Goal: Check status: Check status

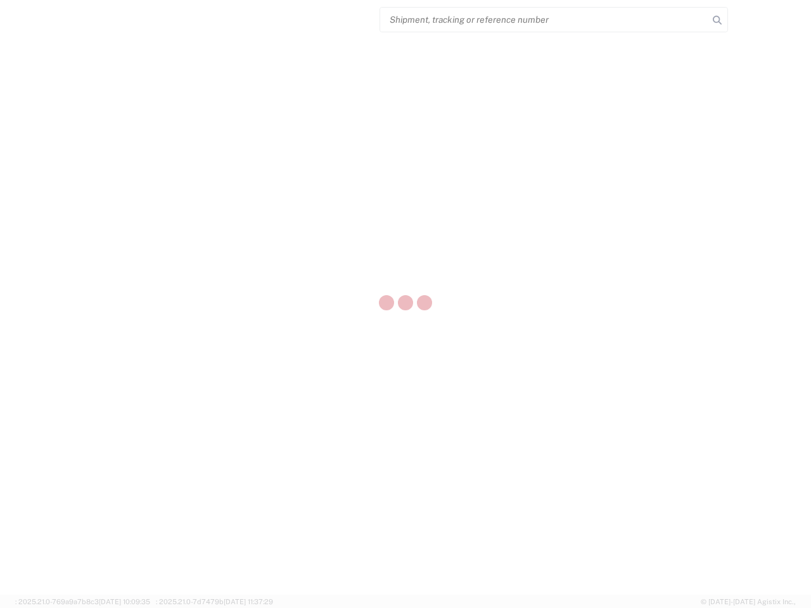
select select "US"
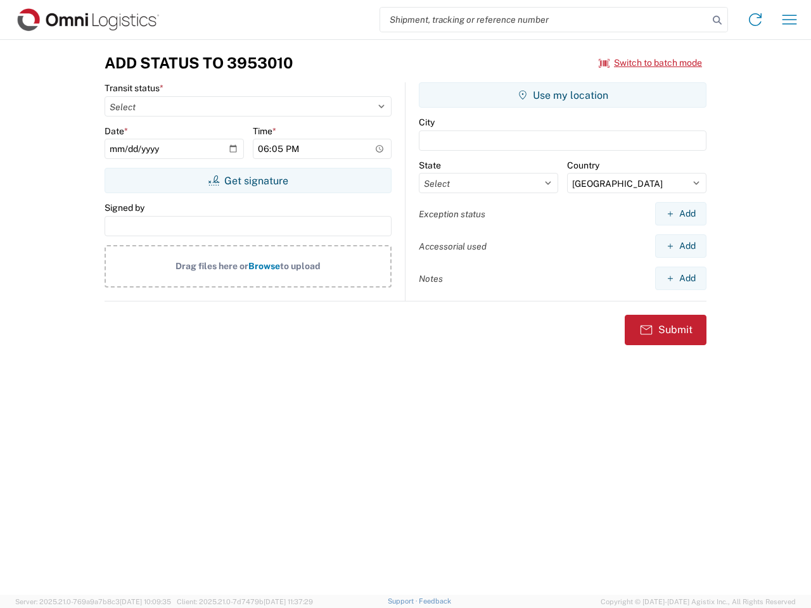
click at [544, 20] on input "search" at bounding box center [544, 20] width 328 height 24
click at [717, 20] on icon at bounding box center [717, 20] width 18 height 18
click at [755, 20] on icon at bounding box center [755, 20] width 20 height 20
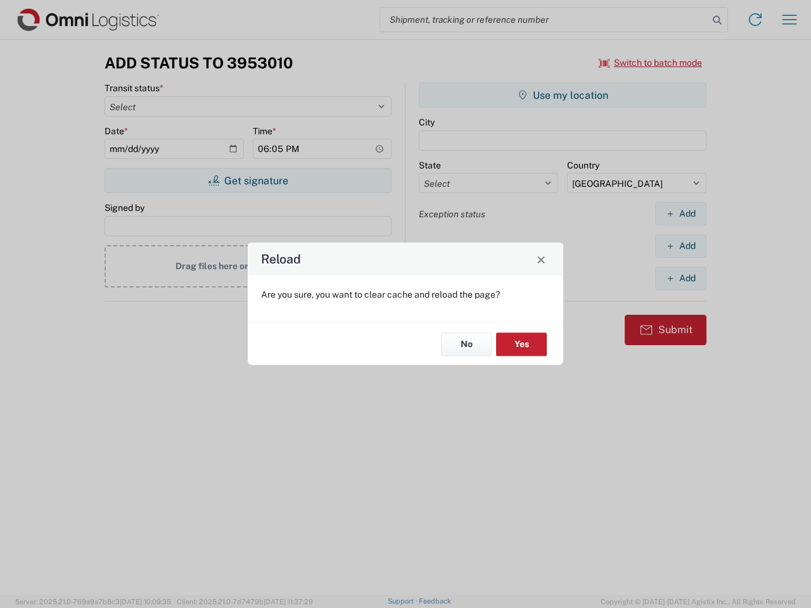
click at [790, 20] on div "Reload Are you sure, you want to clear cache and reload the page? No Yes" at bounding box center [405, 304] width 811 height 608
click at [651, 63] on div "Reload Are you sure, you want to clear cache and reload the page? No Yes" at bounding box center [405, 304] width 811 height 608
click at [248, 181] on div "Reload Are you sure, you want to clear cache and reload the page? No Yes" at bounding box center [405, 304] width 811 height 608
click at [563, 95] on div "Reload Are you sure, you want to clear cache and reload the page? No Yes" at bounding box center [405, 304] width 811 height 608
click at [681, 214] on div "Reload Are you sure, you want to clear cache and reload the page? No Yes" at bounding box center [405, 304] width 811 height 608
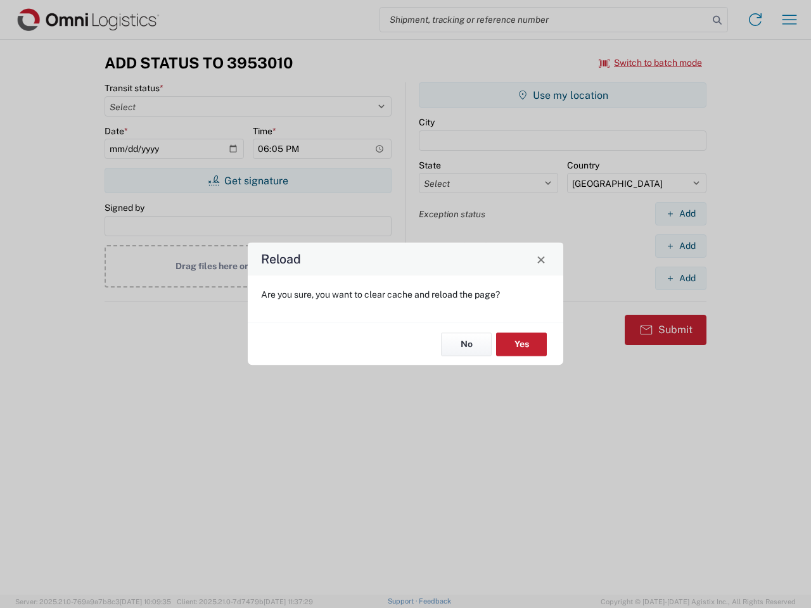
click at [681, 246] on div "Reload Are you sure, you want to clear cache and reload the page? No Yes" at bounding box center [405, 304] width 811 height 608
click at [681, 278] on div "Reload Are you sure, you want to clear cache and reload the page? No Yes" at bounding box center [405, 304] width 811 height 608
